Goal: Task Accomplishment & Management: Use online tool/utility

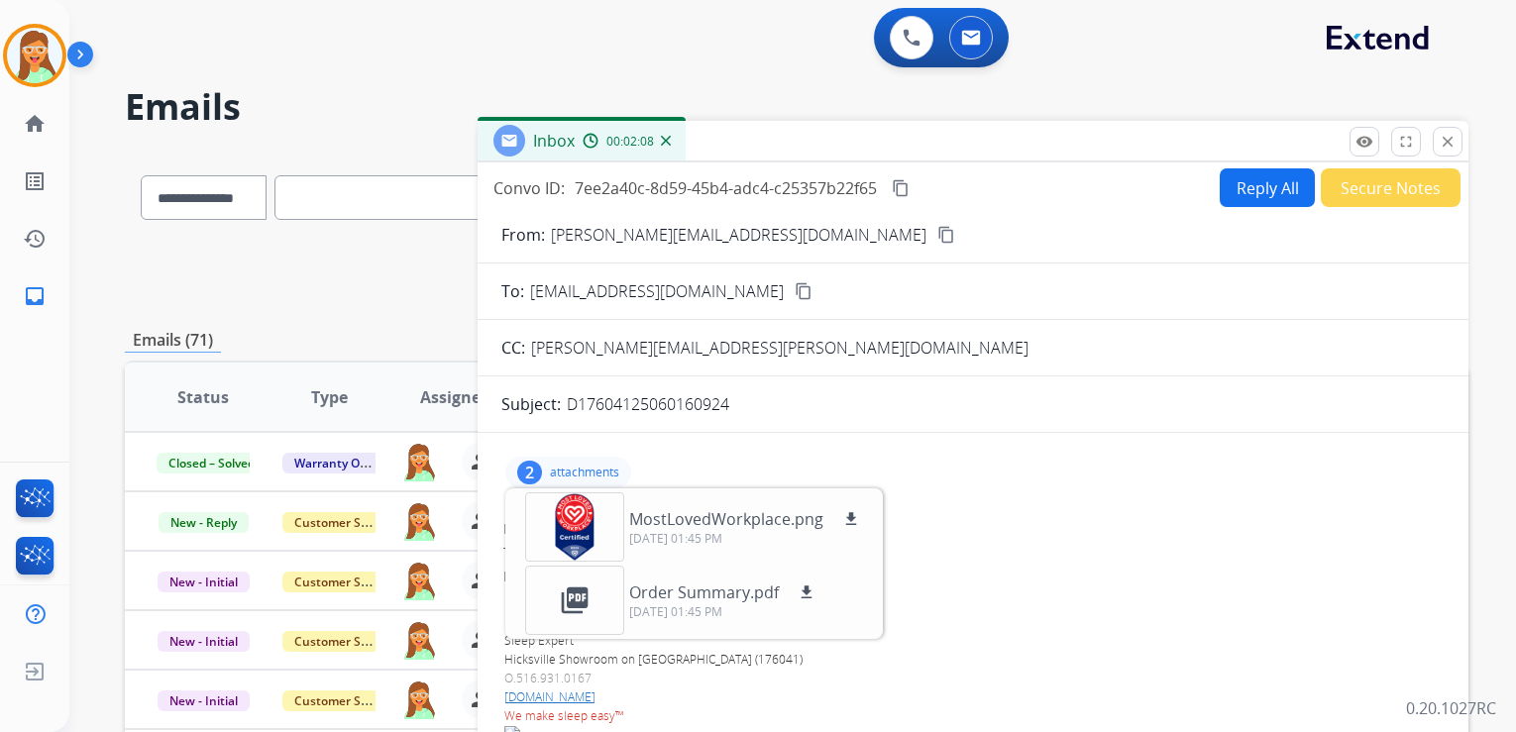
select select "**********"
click at [1383, 186] on button "Secure Notes" at bounding box center [1391, 187] width 140 height 39
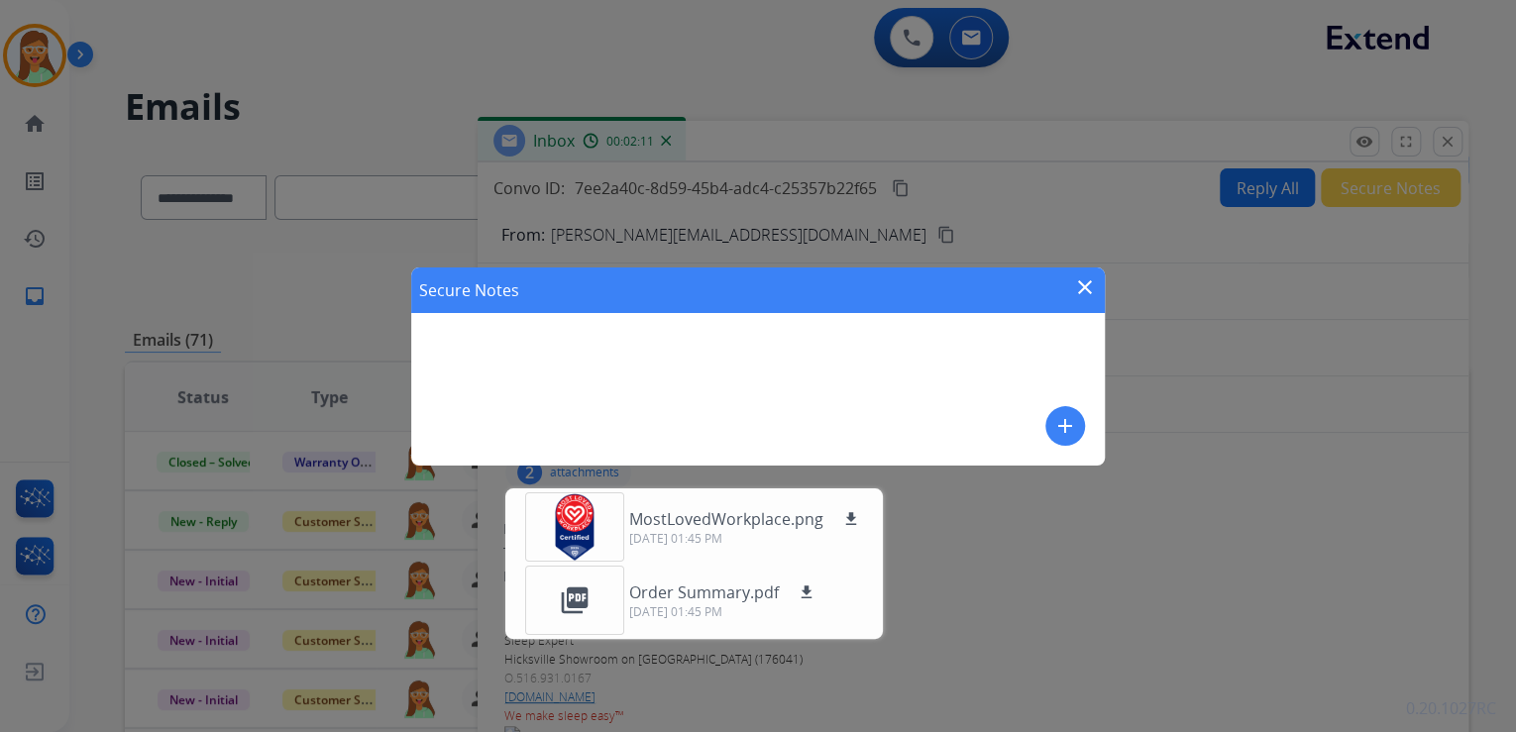
click at [1066, 423] on mat-icon "add" at bounding box center [1065, 426] width 24 height 24
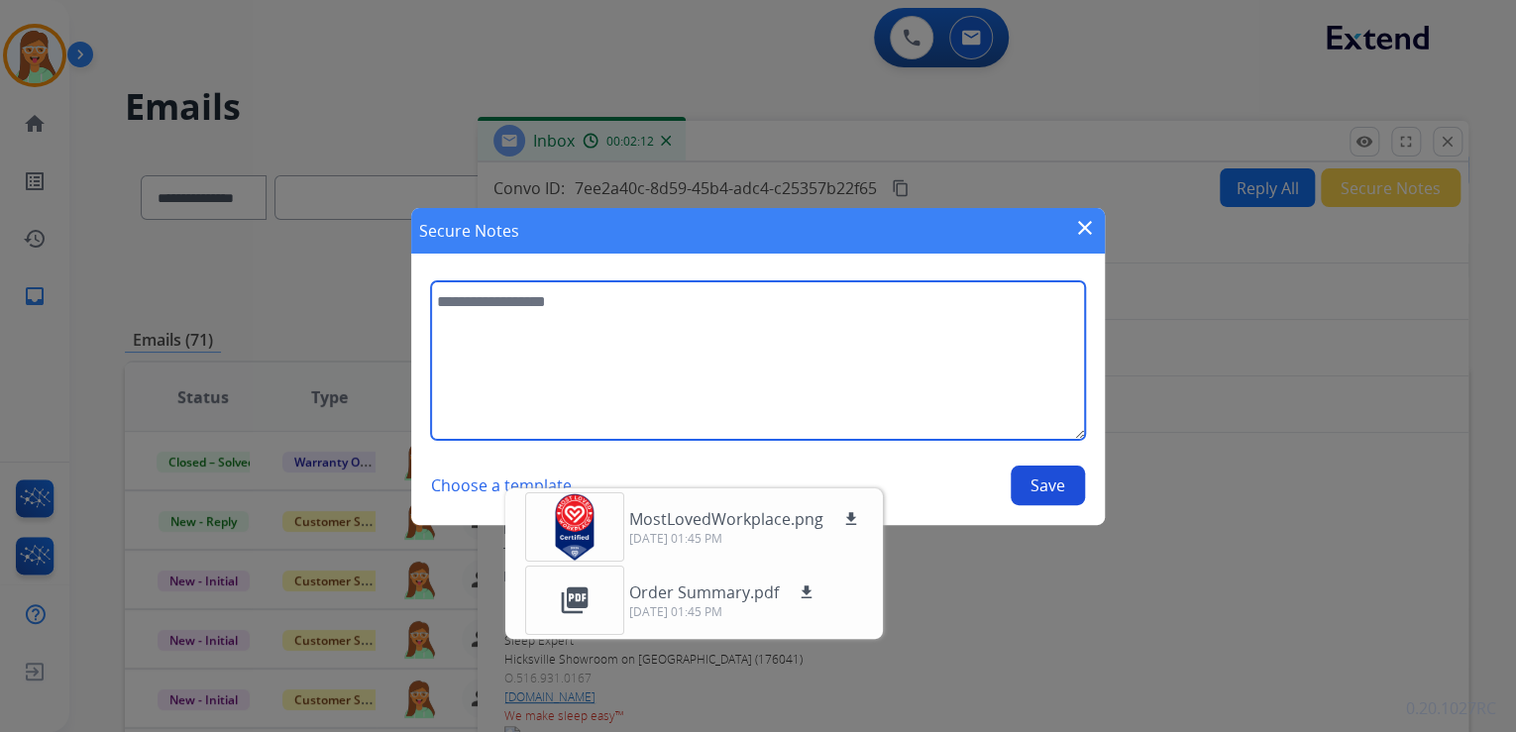
click at [821, 336] on textarea at bounding box center [758, 360] width 654 height 159
type textarea "**********"
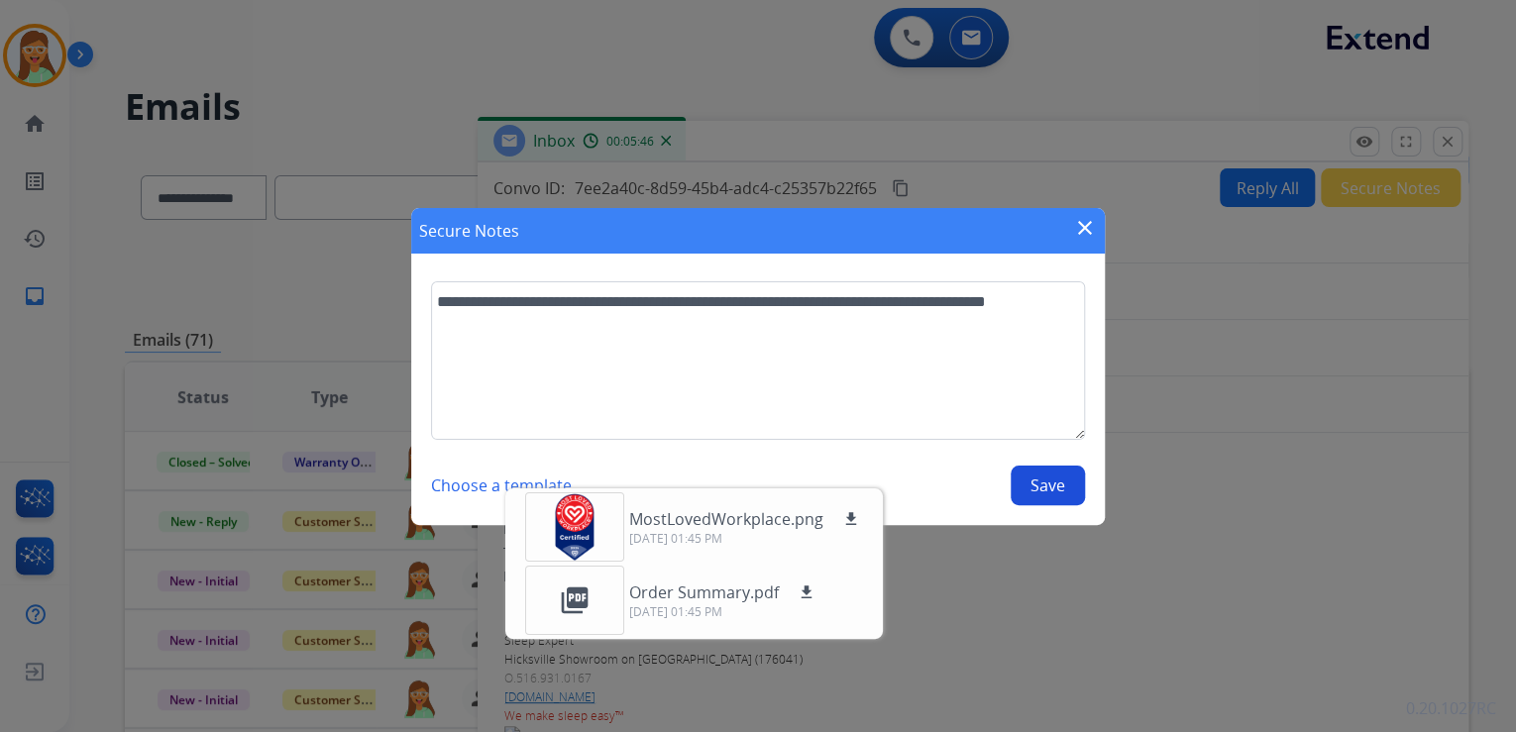
click at [1054, 481] on button "Save" at bounding box center [1048, 486] width 74 height 40
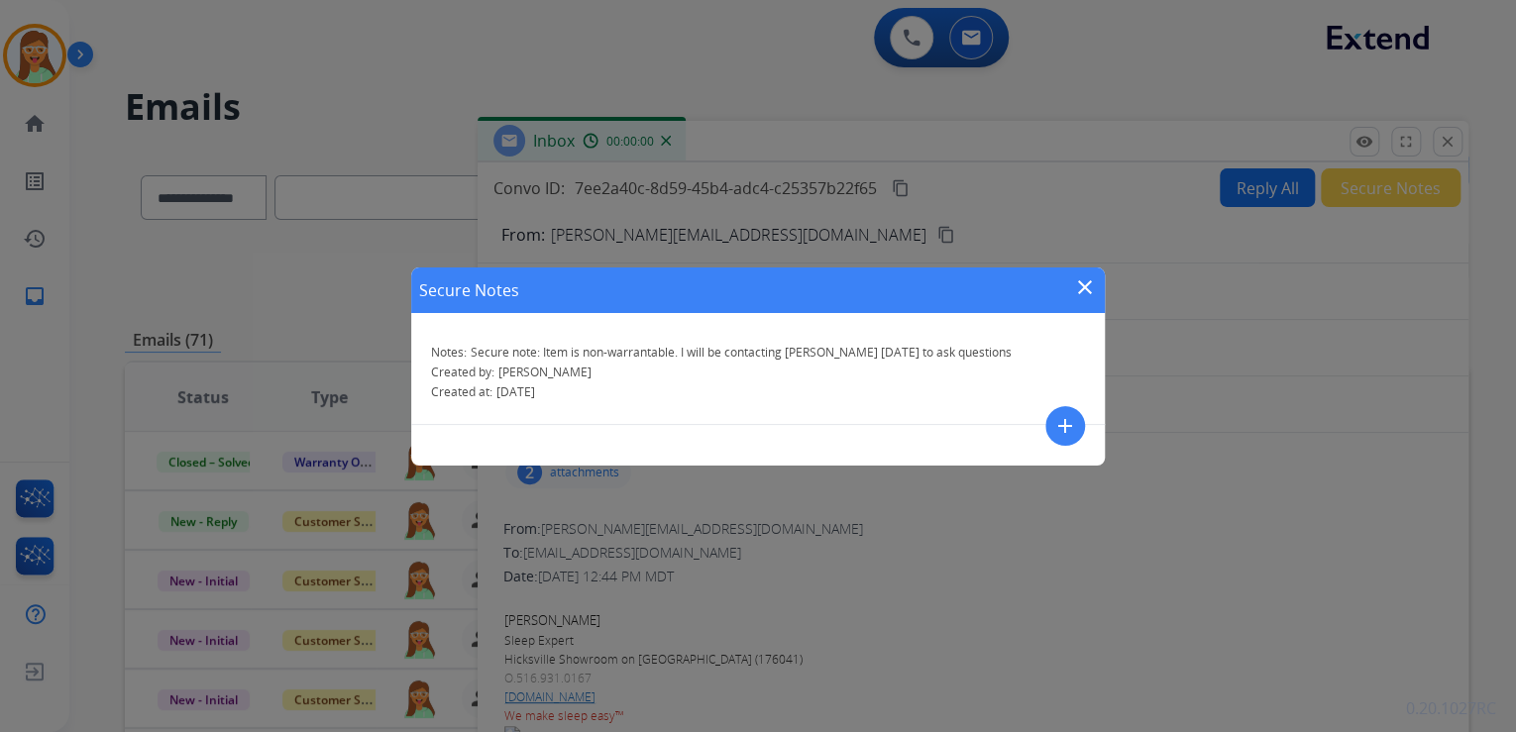
click at [1455, 148] on div "Secure Notes close Notes: Secure note: Item is non-warrantable. I will be conta…" at bounding box center [758, 366] width 1516 height 732
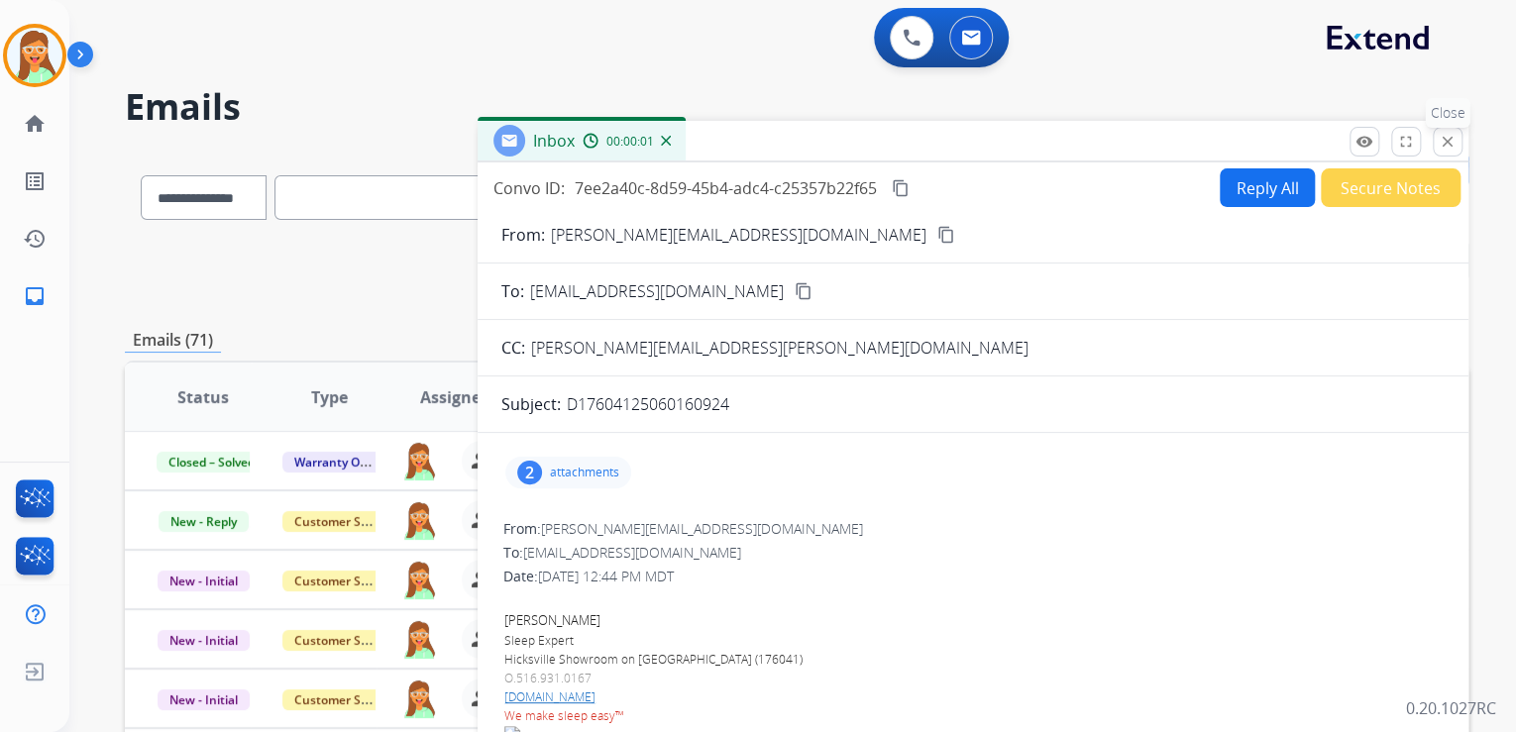
click at [1462, 139] on button "close Close" at bounding box center [1448, 142] width 30 height 30
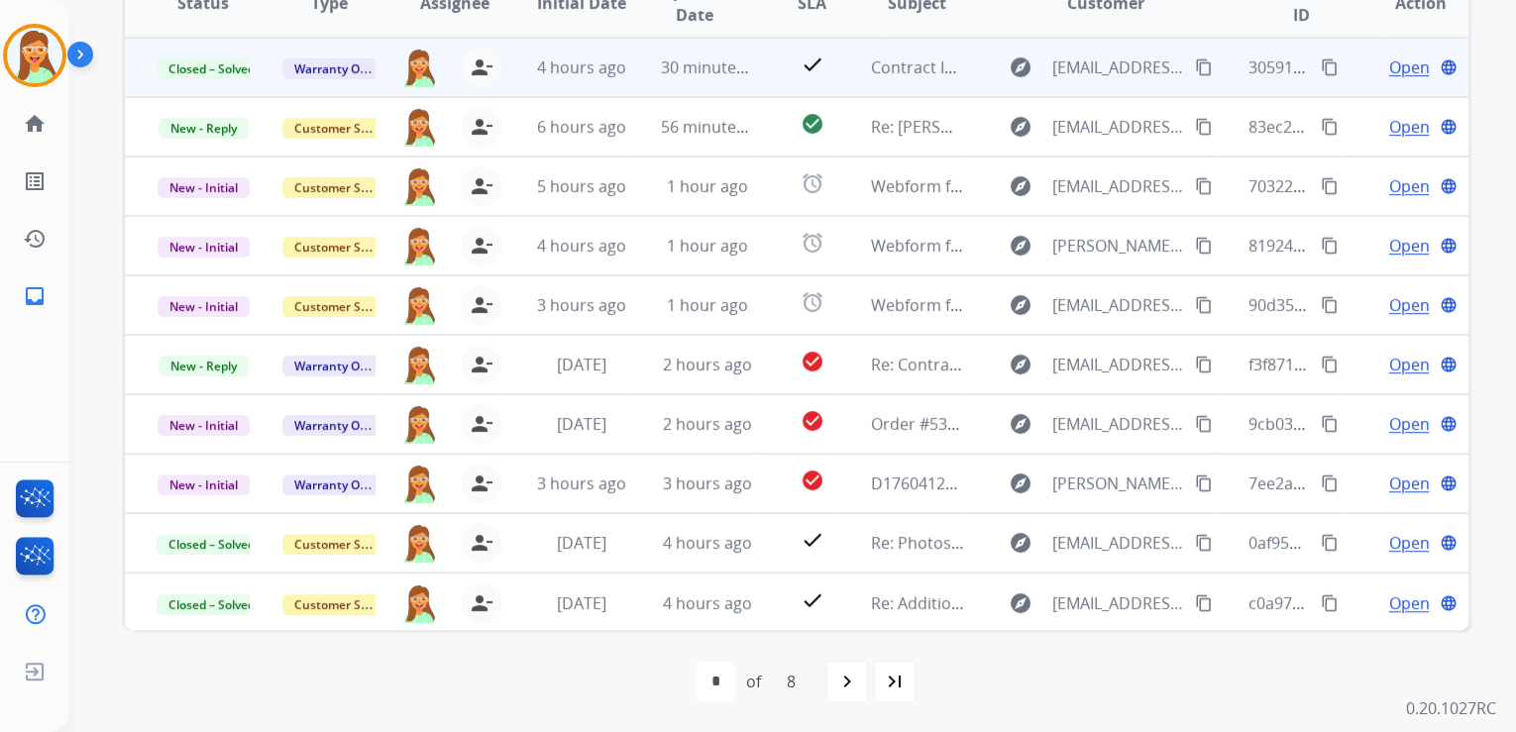
click at [1399, 65] on span "Open" at bounding box center [1408, 67] width 41 height 24
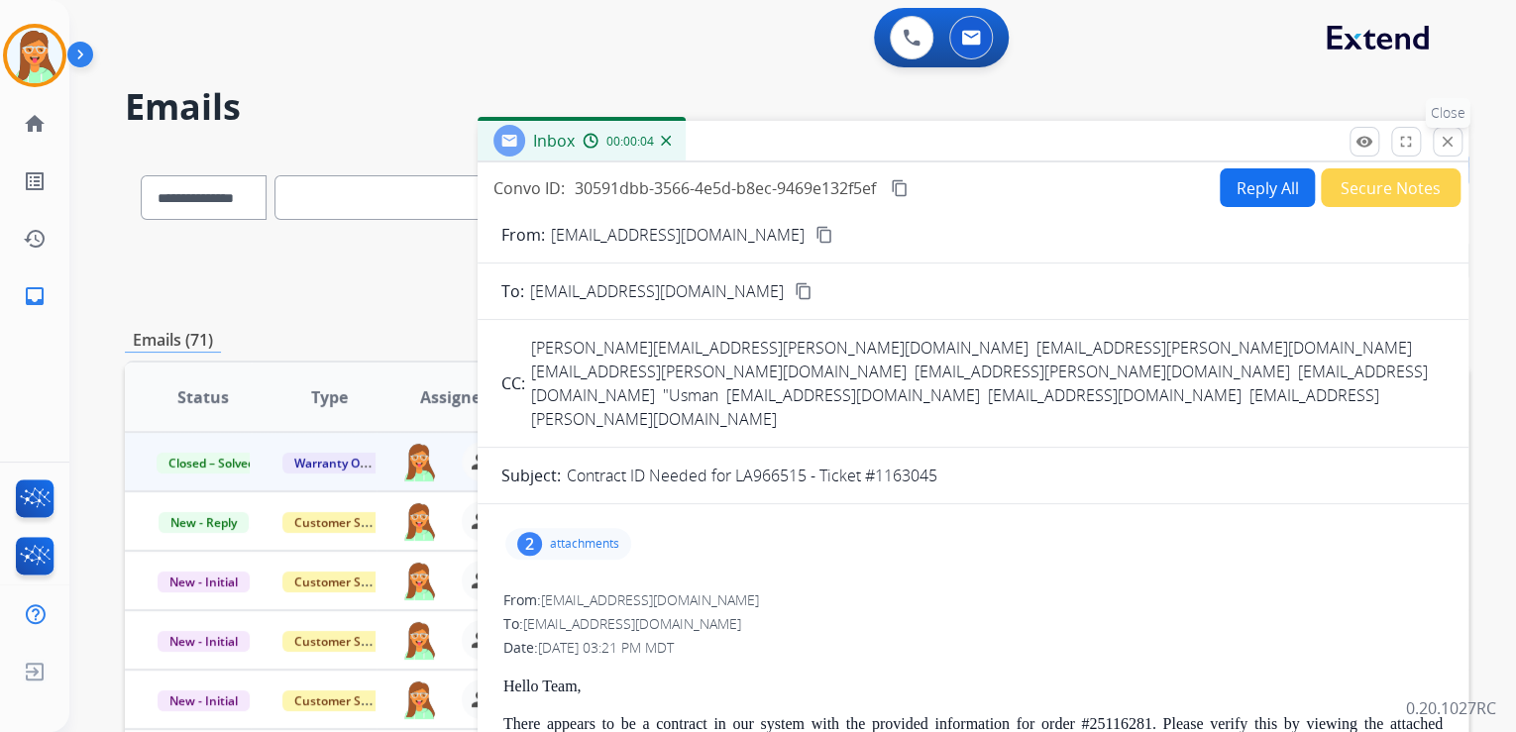
click at [1456, 143] on mat-icon "close" at bounding box center [1448, 142] width 18 height 18
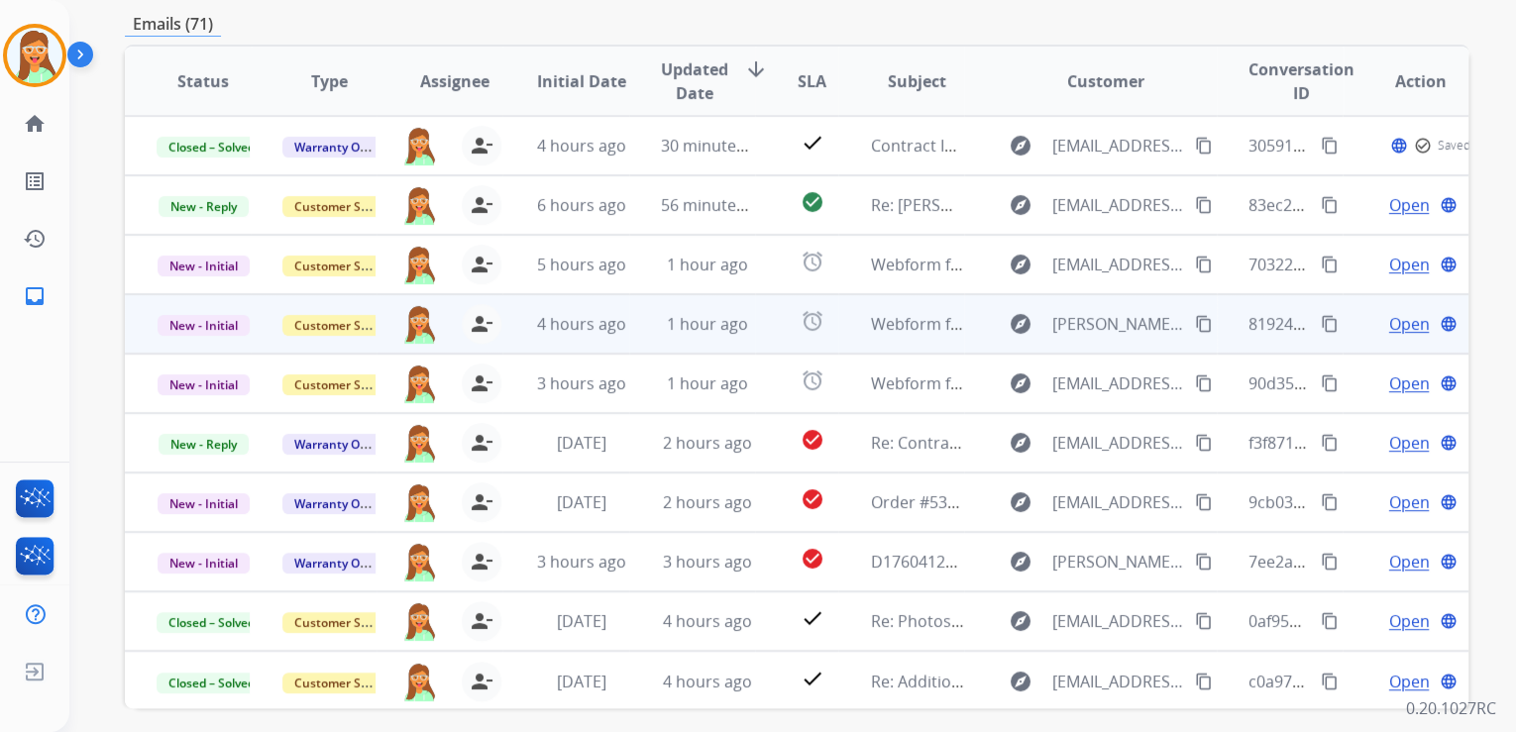
scroll to position [394, 0]
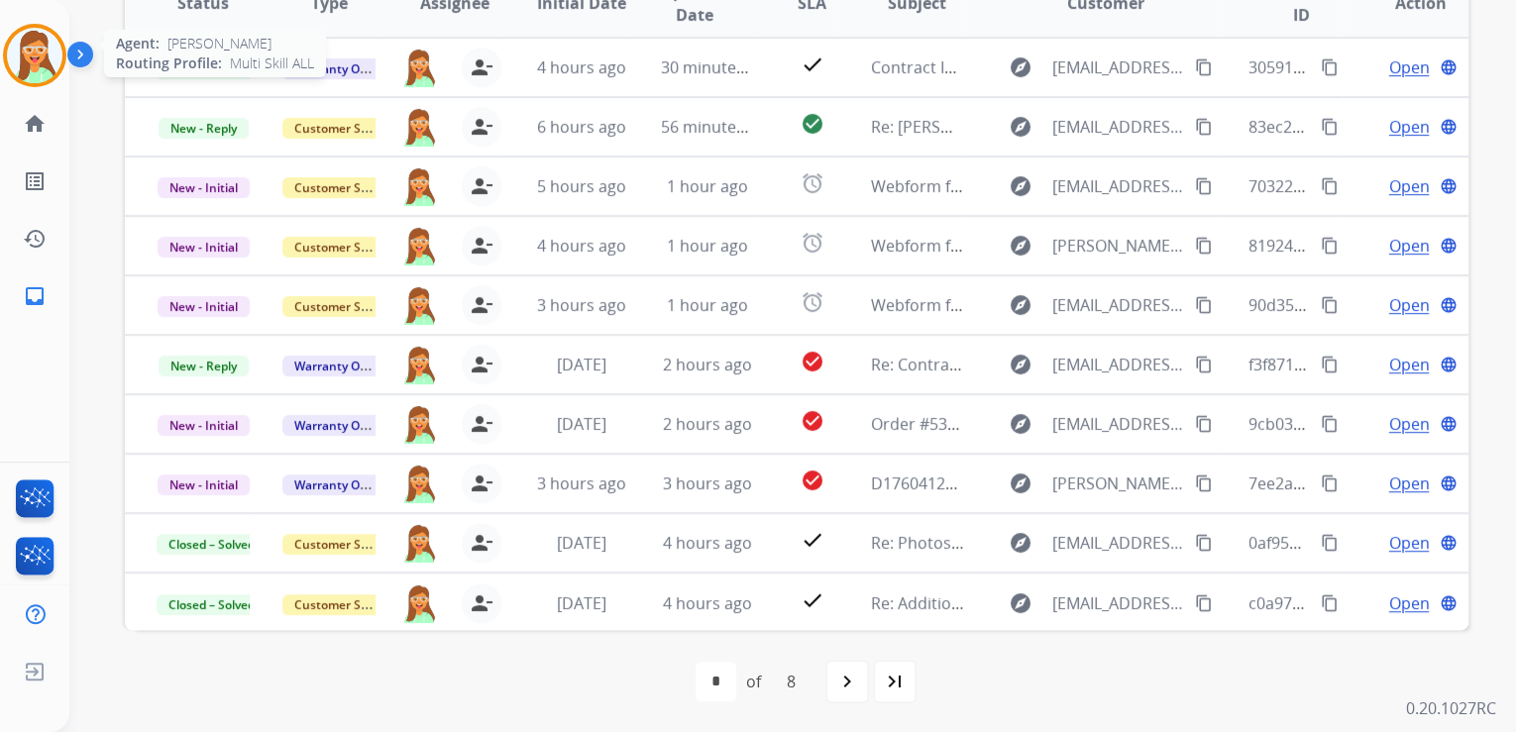
click at [49, 56] on img at bounding box center [34, 55] width 55 height 55
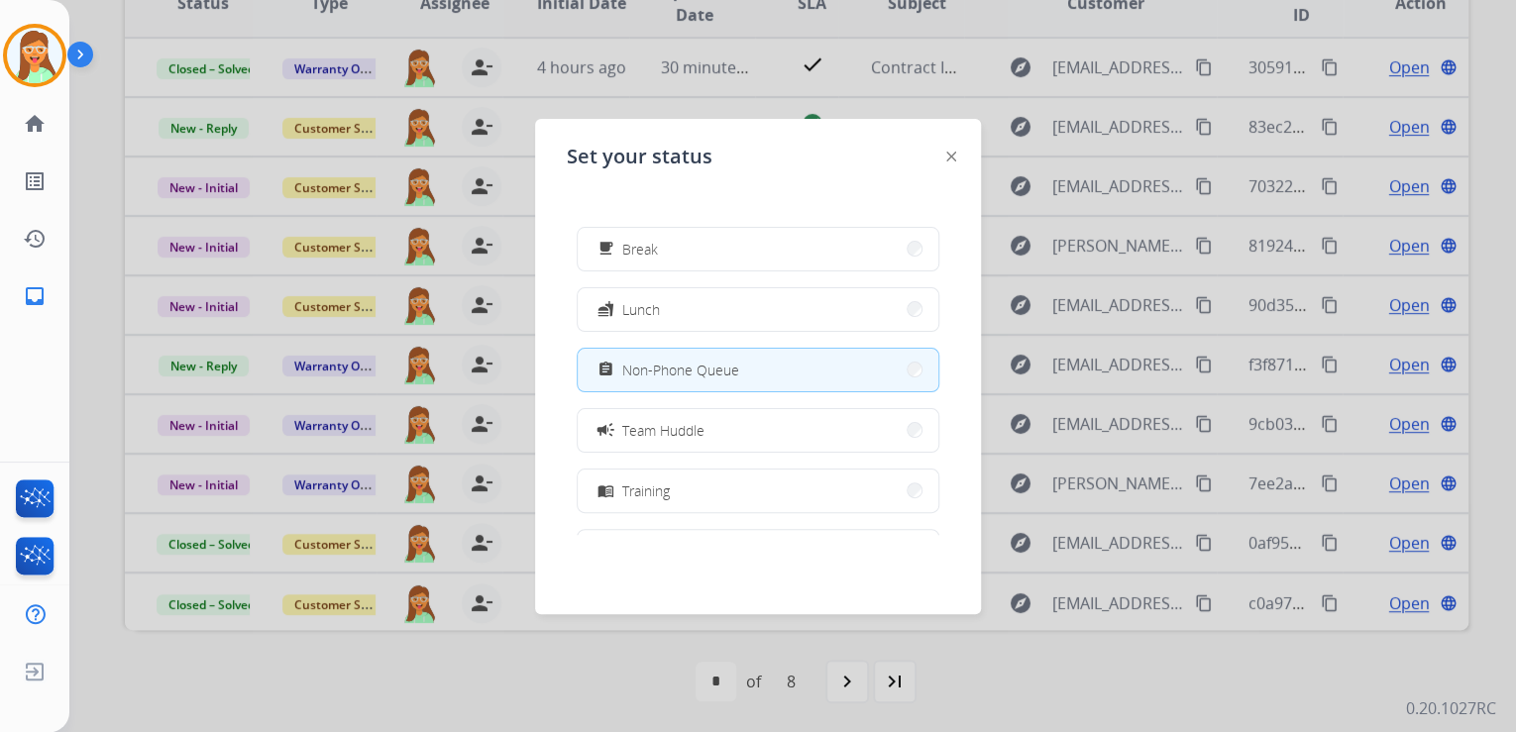
scroll to position [313, 0]
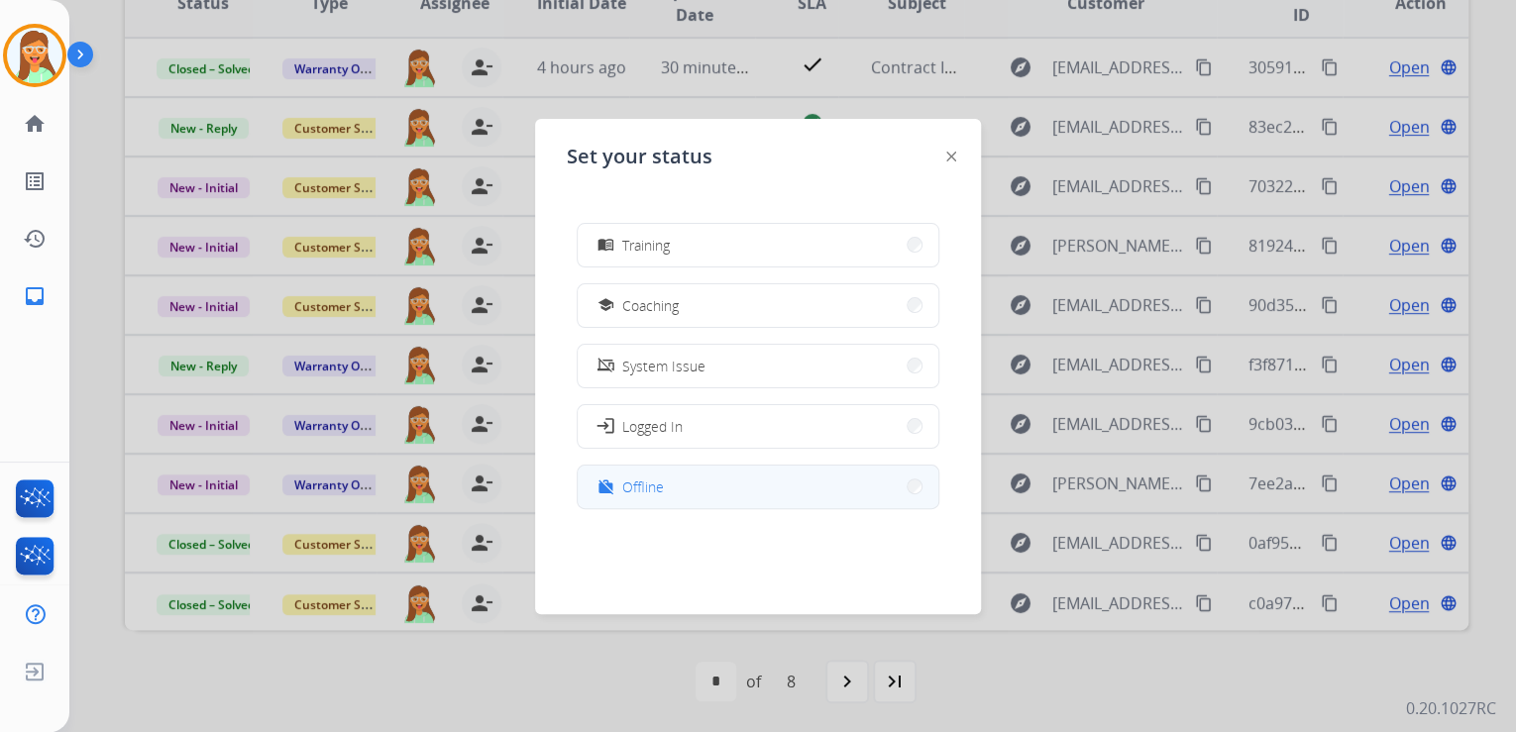
click at [778, 483] on button "work_off Offline" at bounding box center [758, 487] width 361 height 43
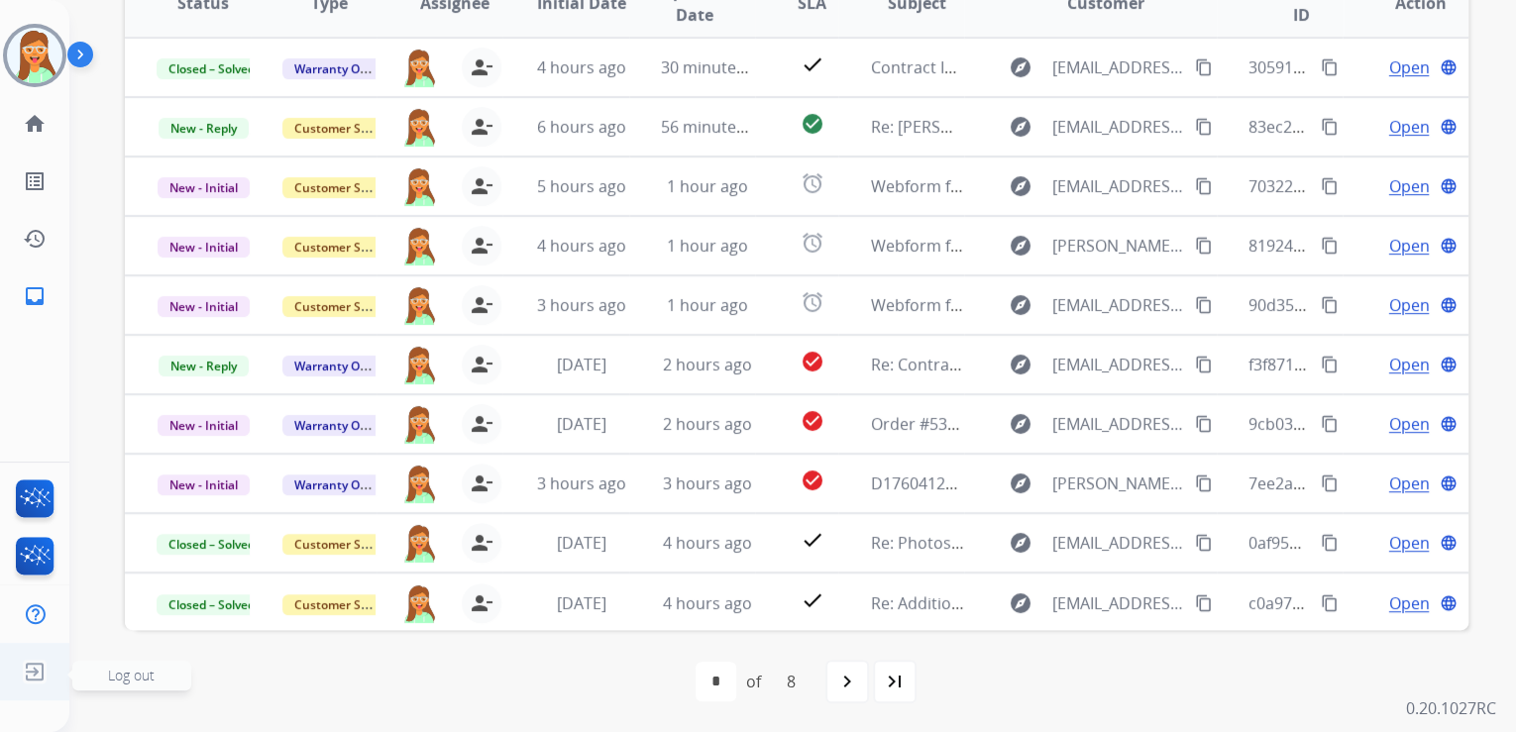
drag, startPoint x: 57, startPoint y: 670, endPoint x: 94, endPoint y: 661, distance: 37.7
click at [55, 670] on ul "Log out Log out" at bounding box center [34, 671] width 69 height 57
